Goal: Transaction & Acquisition: Purchase product/service

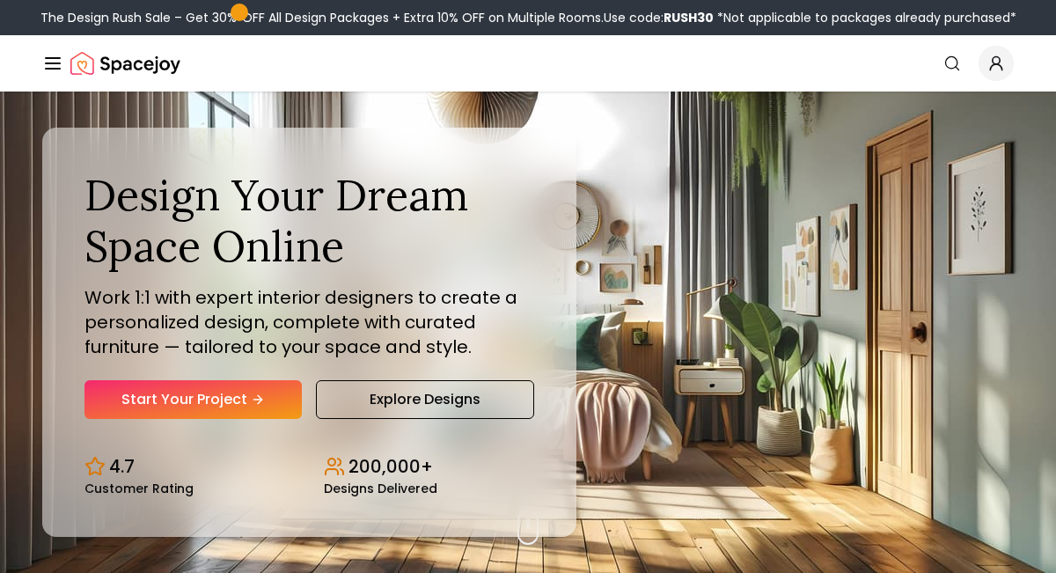
click at [132, 419] on link "Start Your Project" at bounding box center [193, 399] width 217 height 39
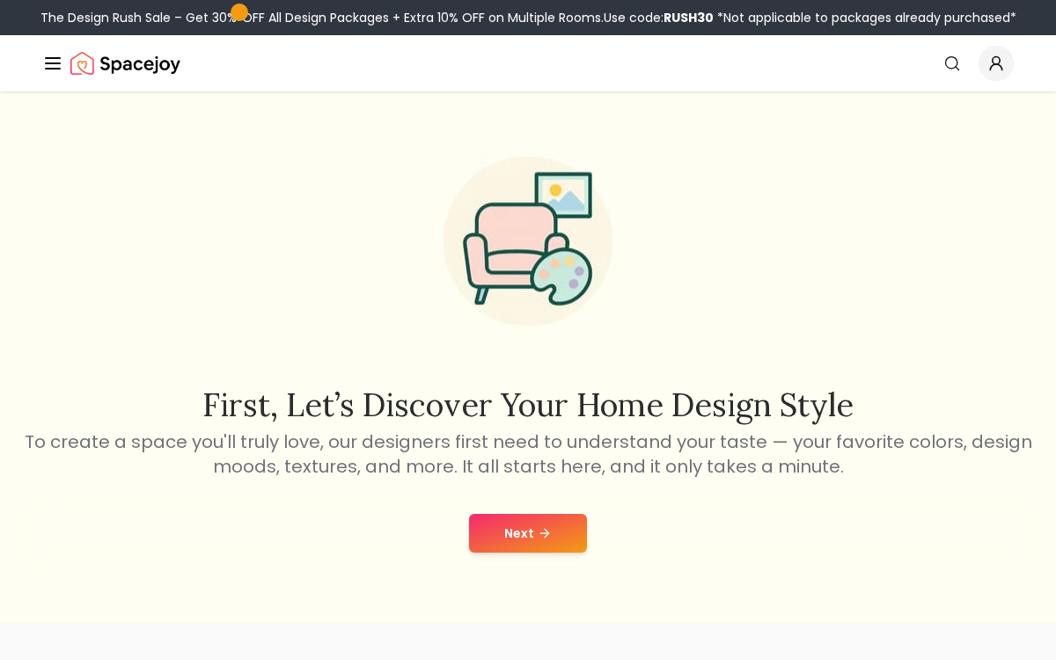
click at [502, 549] on button "Next" at bounding box center [528, 533] width 118 height 39
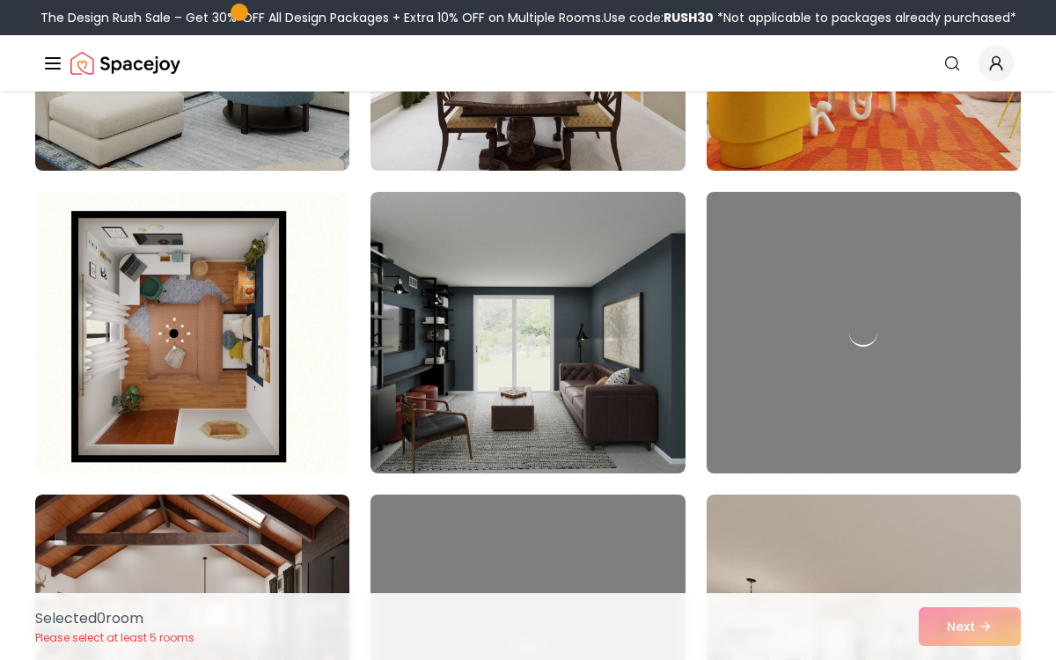
scroll to position [1866, 0]
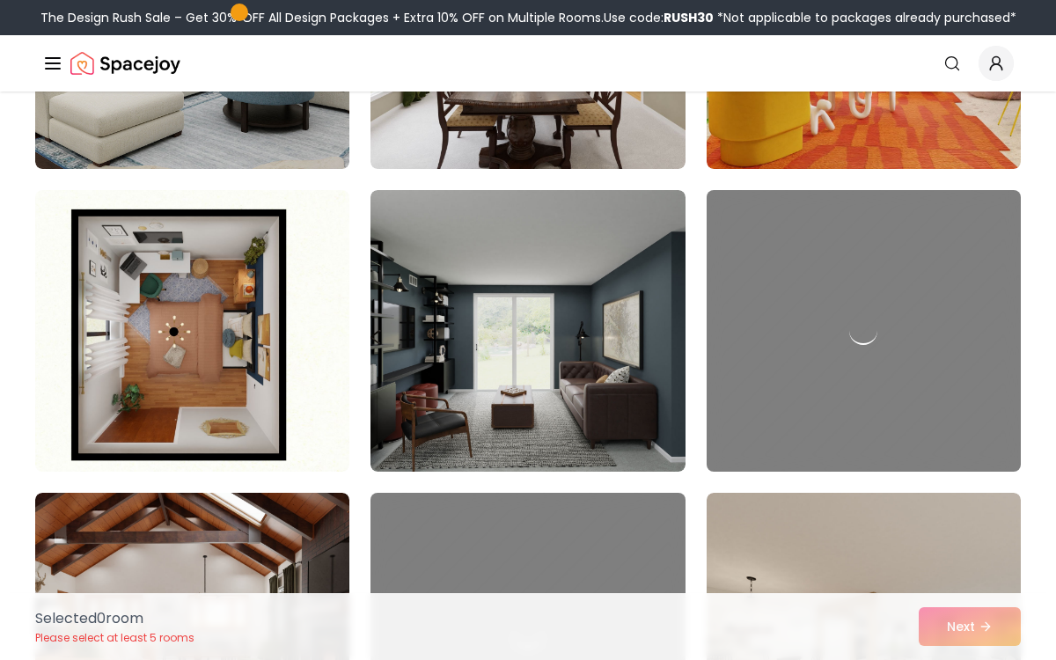
click at [100, 339] on img at bounding box center [192, 331] width 314 height 282
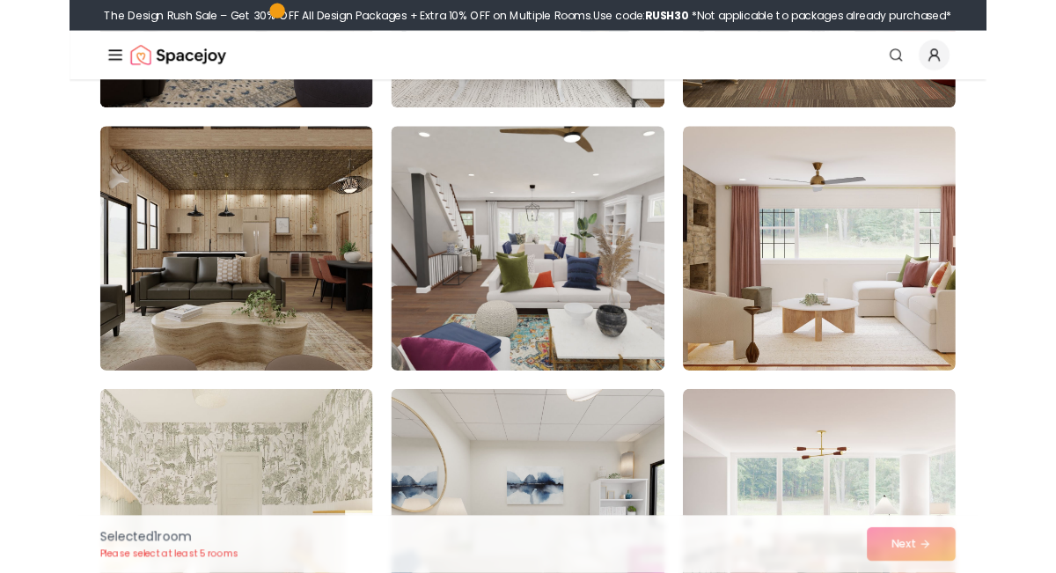
scroll to position [3732, 0]
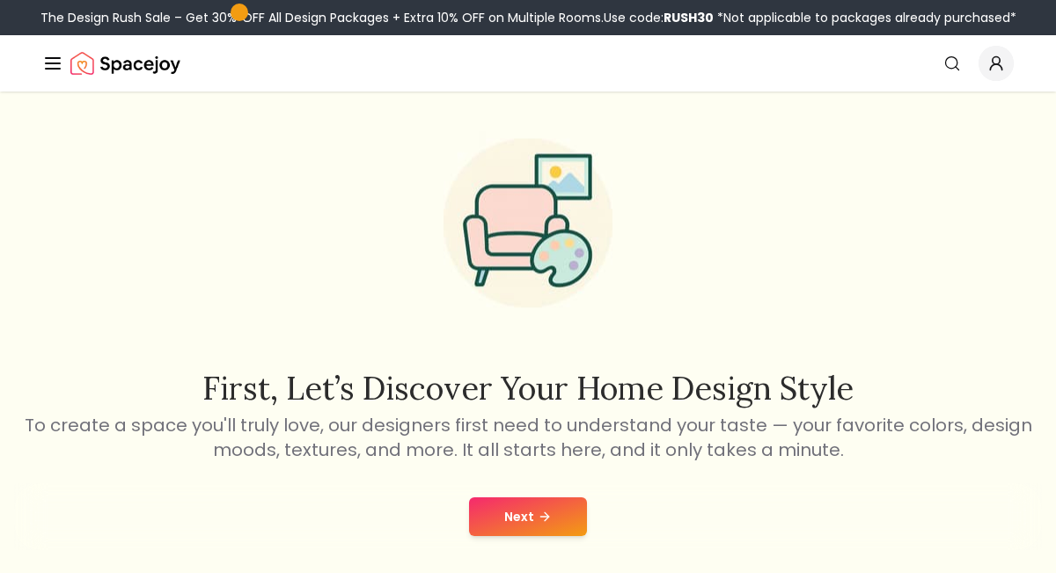
scroll to position [14, 0]
